Goal: Information Seeking & Learning: Find specific page/section

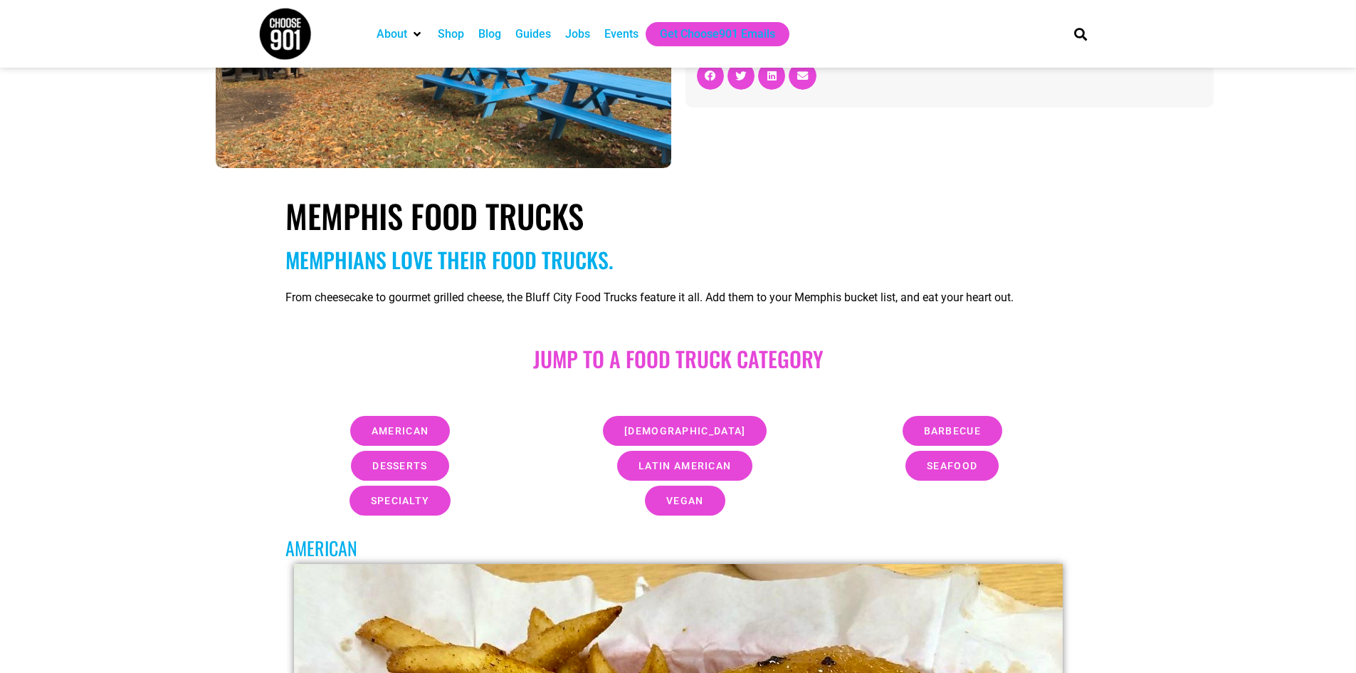
scroll to position [285, 0]
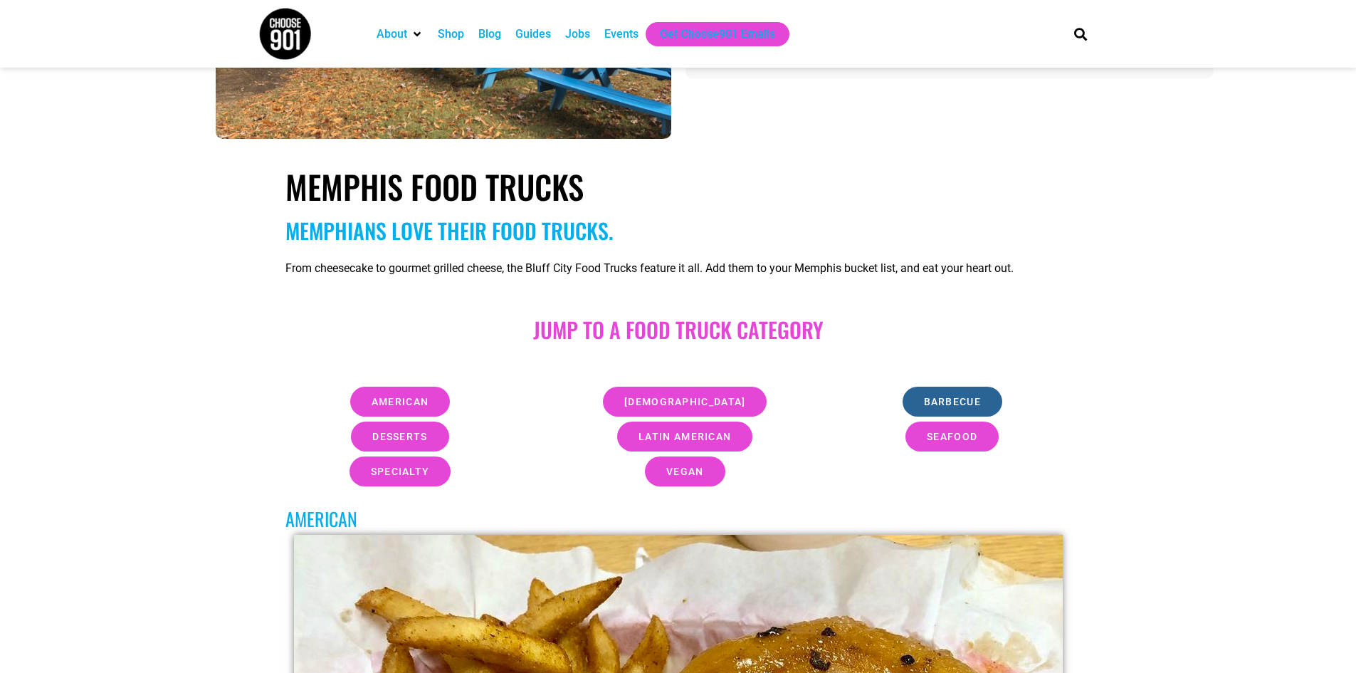
click at [937, 392] on link "barbecue" at bounding box center [952, 401] width 100 height 30
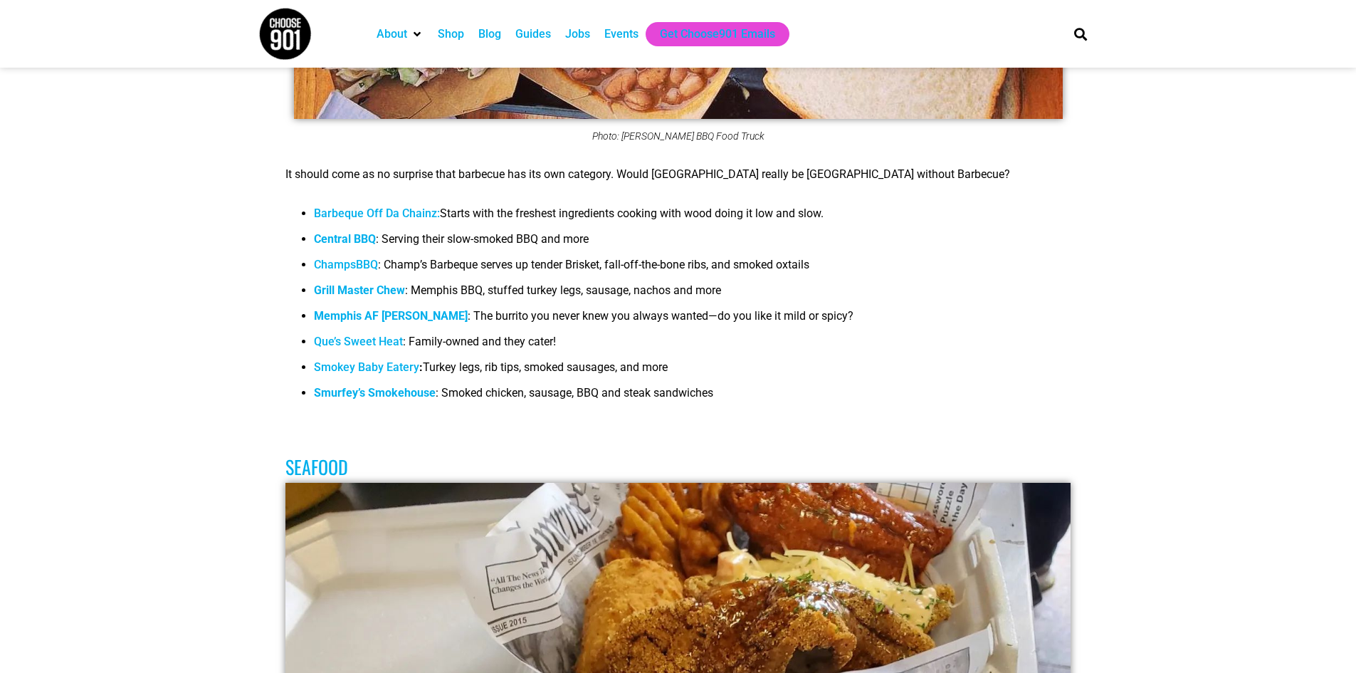
scroll to position [4876, 0]
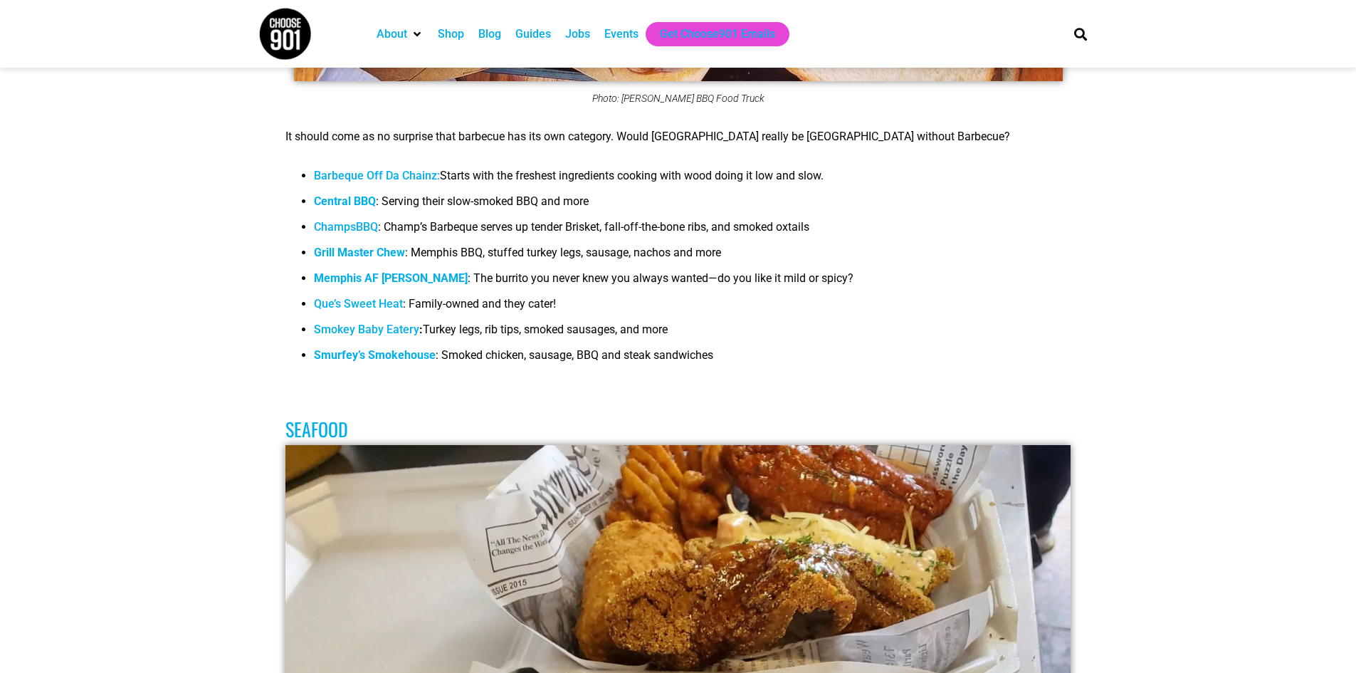
click at [340, 169] on link "Barbeque Off Da Chainz:" at bounding box center [377, 176] width 126 height 14
click at [363, 169] on link "Barbeque Off Da Chainz:" at bounding box center [377, 176] width 126 height 14
click at [382, 297] on link "Que’s Sweet Heat" at bounding box center [358, 304] width 89 height 14
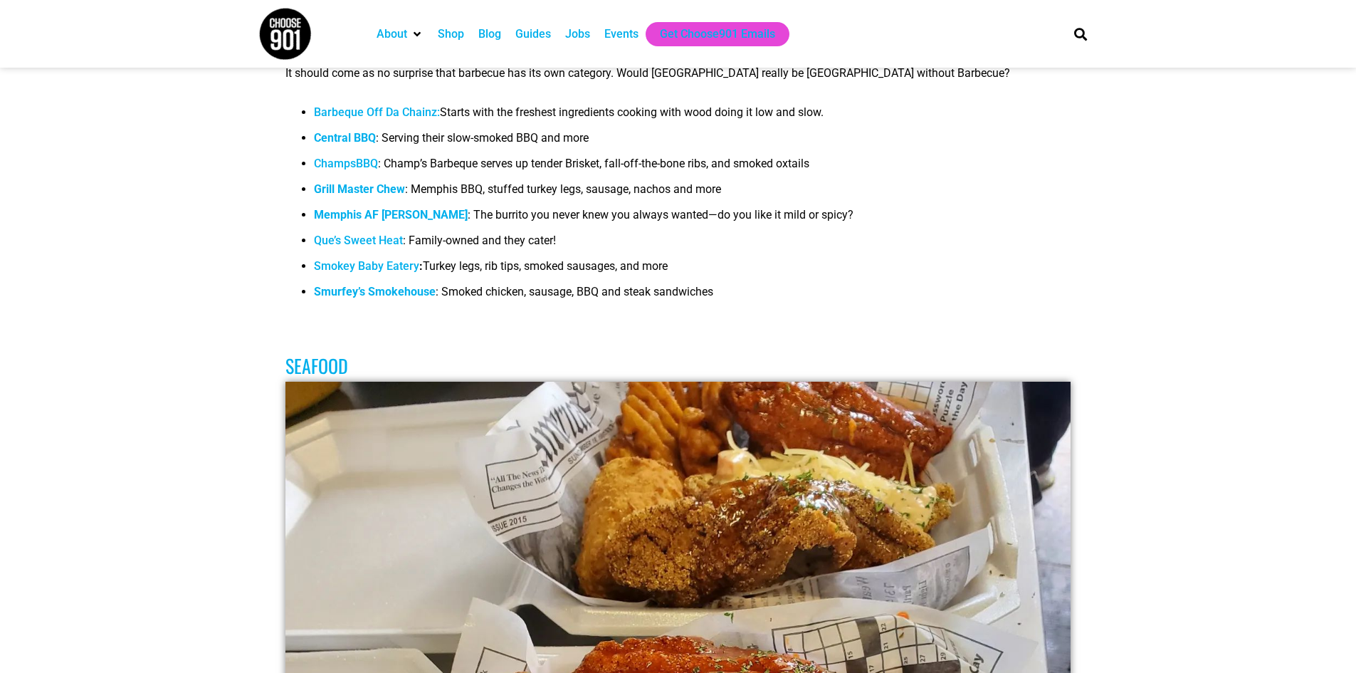
scroll to position [4805, 0]
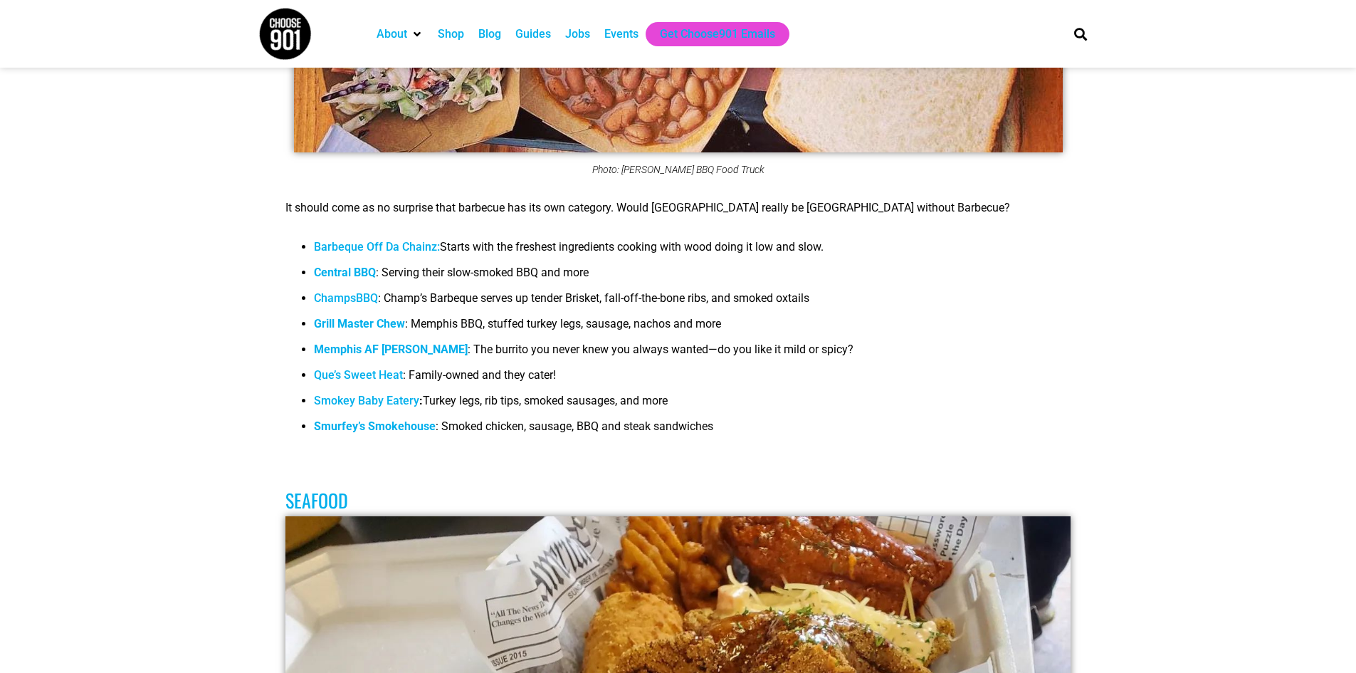
click at [339, 368] on link "Que’s Sweet Heat" at bounding box center [358, 375] width 89 height 14
